Goal: Navigation & Orientation: Find specific page/section

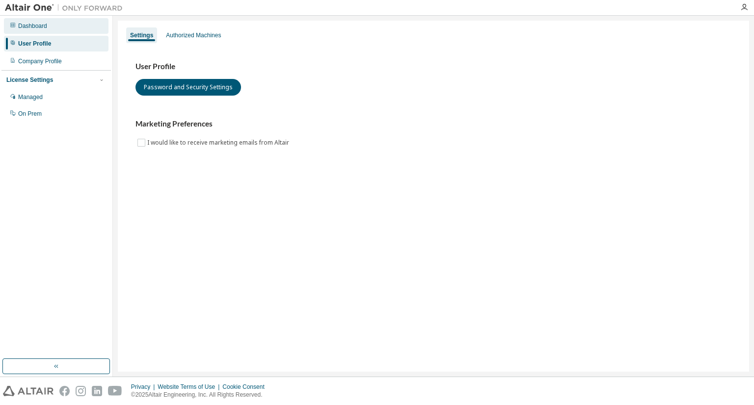
click at [90, 30] on div "Dashboard" at bounding box center [56, 26] width 105 height 16
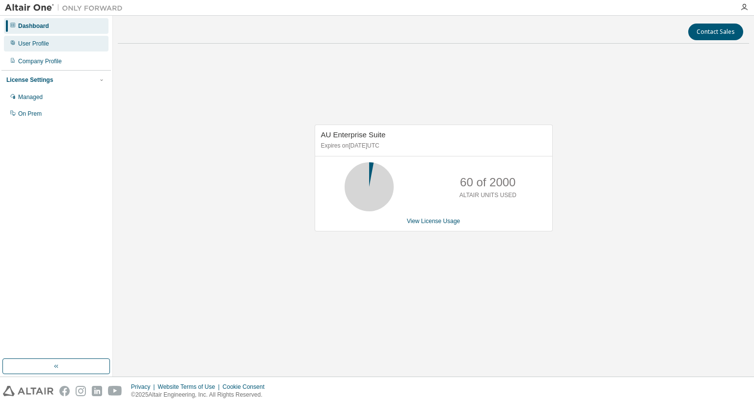
click at [75, 46] on div "User Profile" at bounding box center [56, 44] width 105 height 16
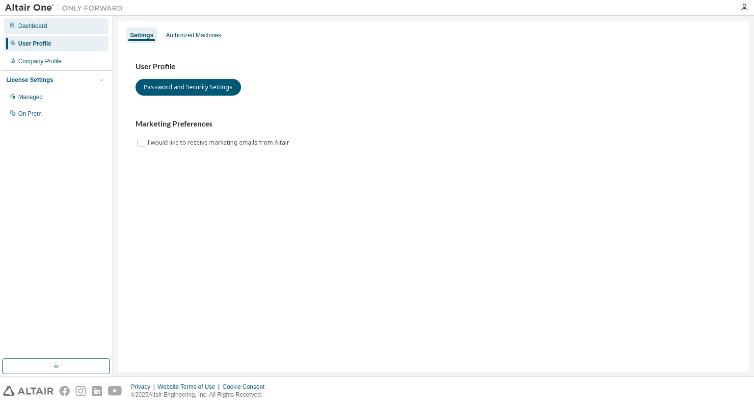
click at [81, 27] on div "Dashboard" at bounding box center [56, 26] width 105 height 16
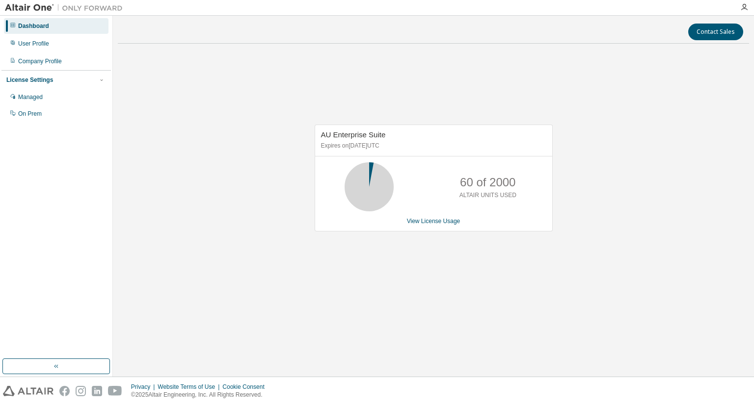
click at [81, 27] on div "Dashboard" at bounding box center [56, 26] width 105 height 16
click at [744, 10] on icon "button" at bounding box center [744, 7] width 8 height 8
